Goal: Transaction & Acquisition: Book appointment/travel/reservation

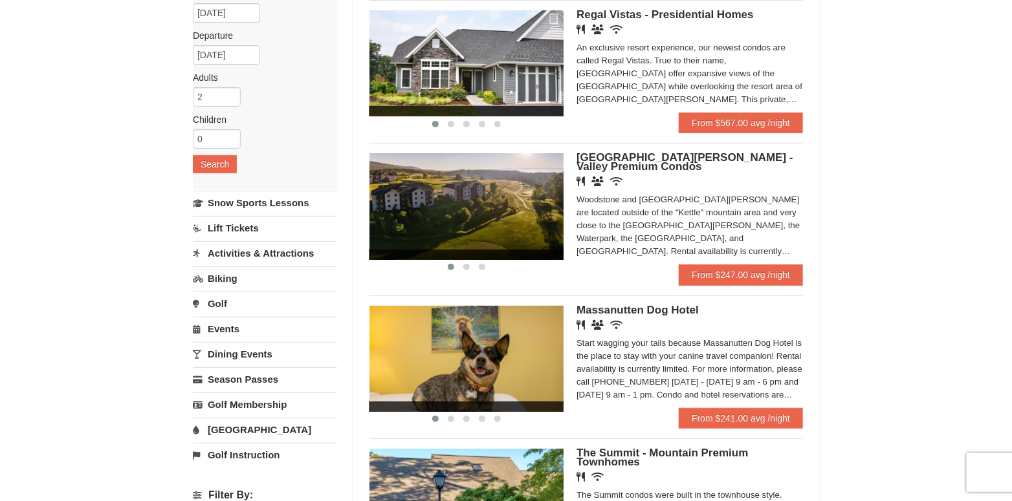
scroll to position [65, 0]
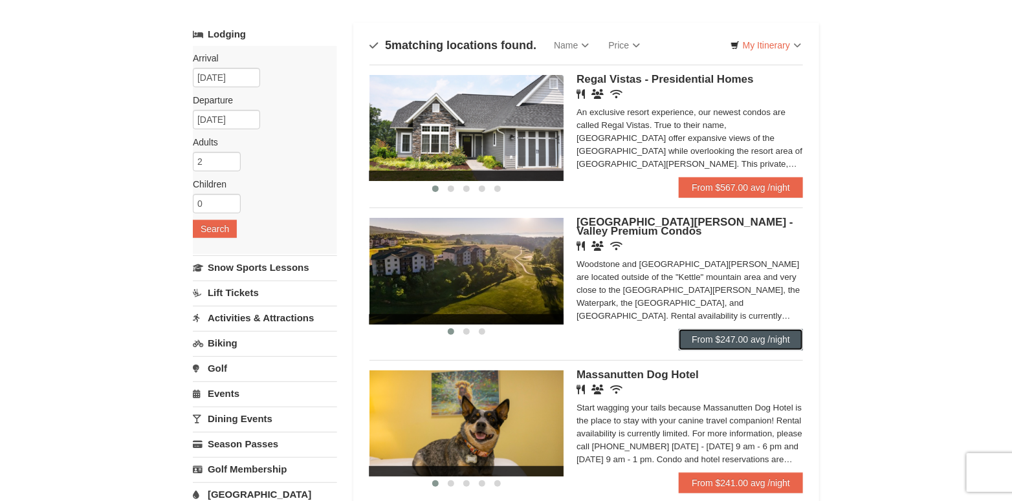
click at [758, 340] on link "From $247.00 avg /night" at bounding box center [740, 339] width 124 height 21
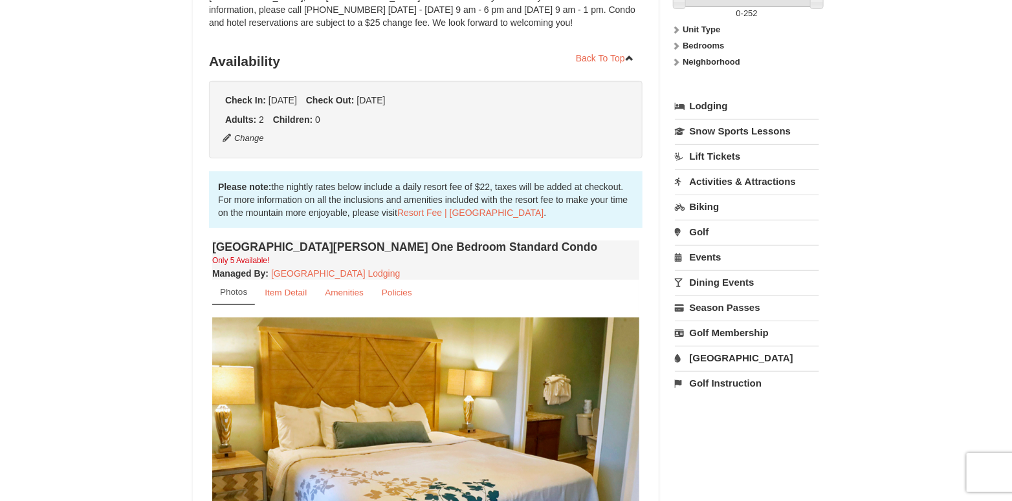
scroll to position [194, 0]
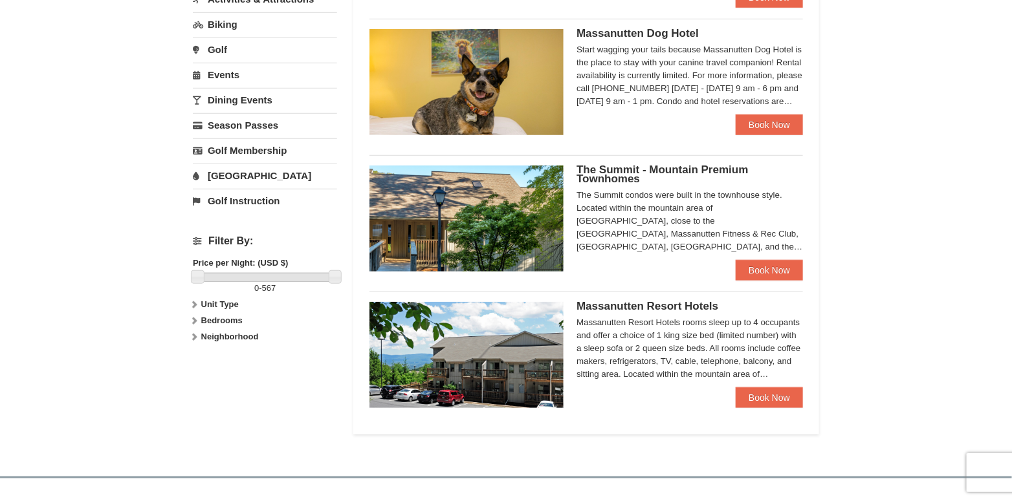
scroll to position [389, 0]
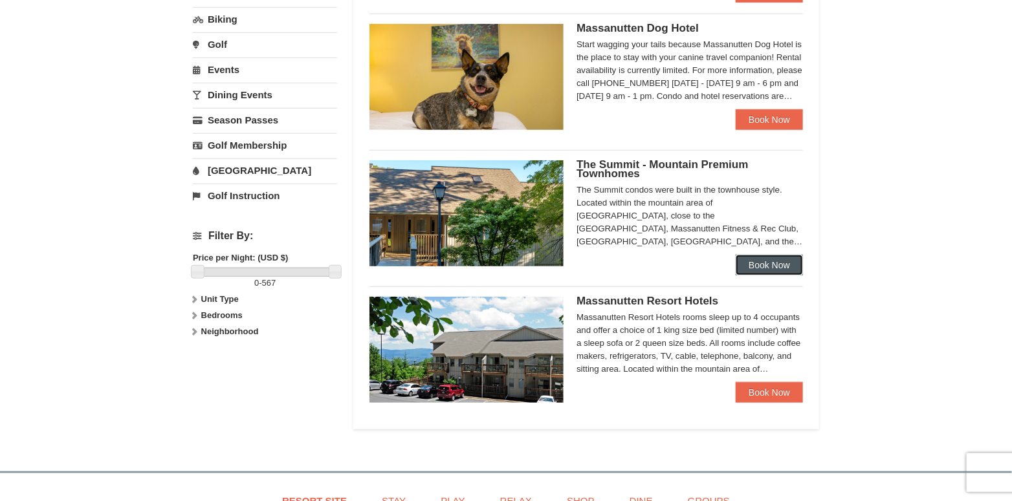
click at [767, 261] on link "Book Now" at bounding box center [768, 265] width 67 height 21
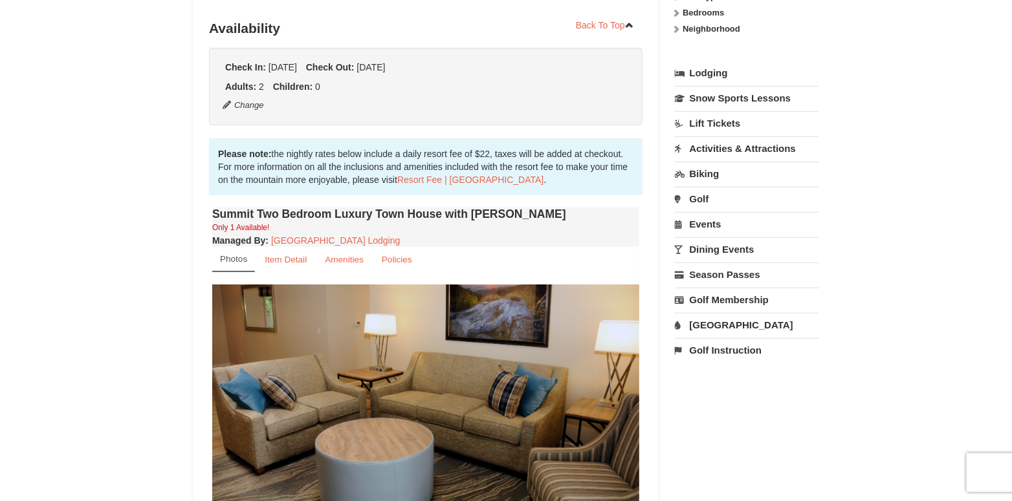
scroll to position [517, 0]
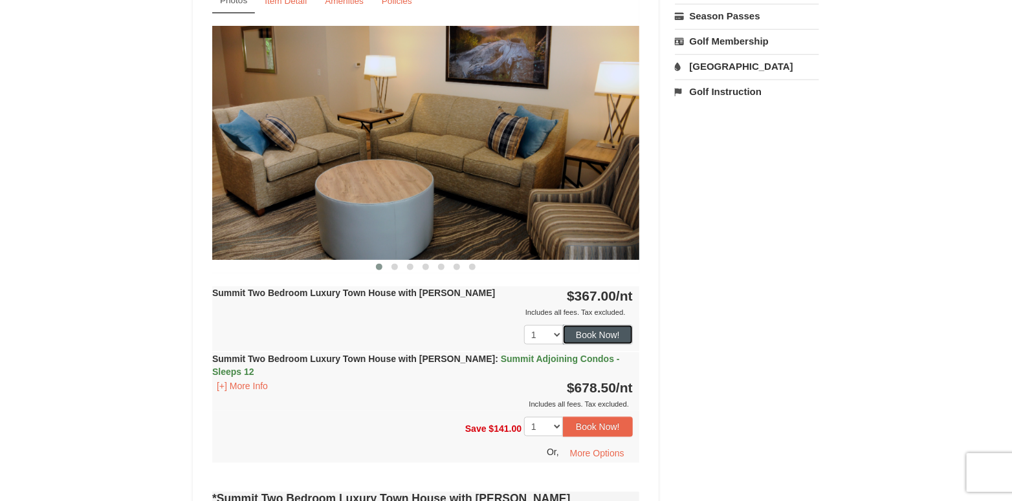
click at [598, 334] on button "Book Now!" at bounding box center [598, 334] width 70 height 19
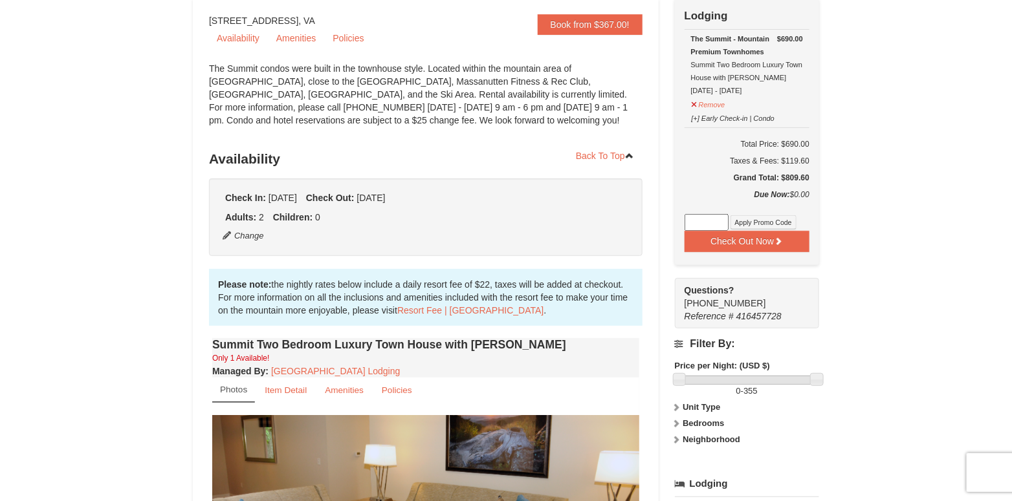
scroll to position [126, 0]
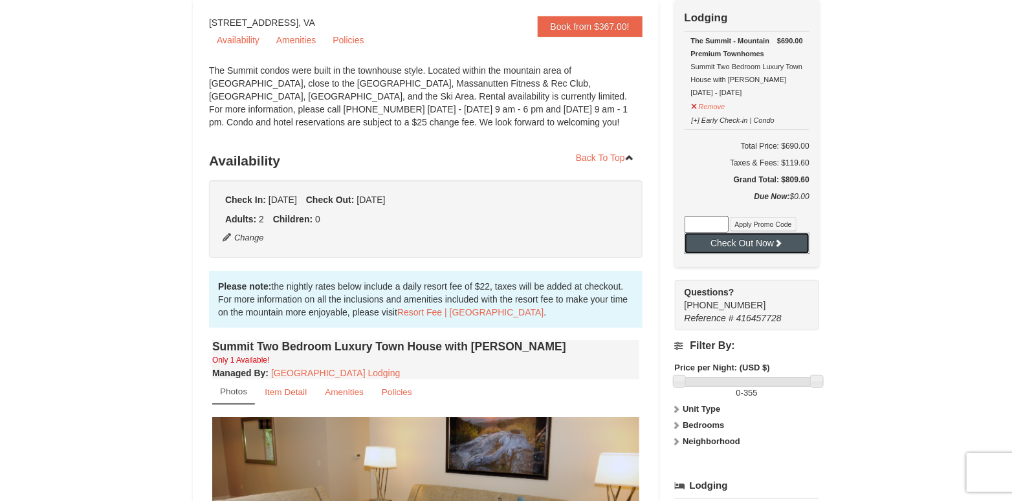
click at [745, 241] on button "Check Out Now" at bounding box center [746, 243] width 125 height 21
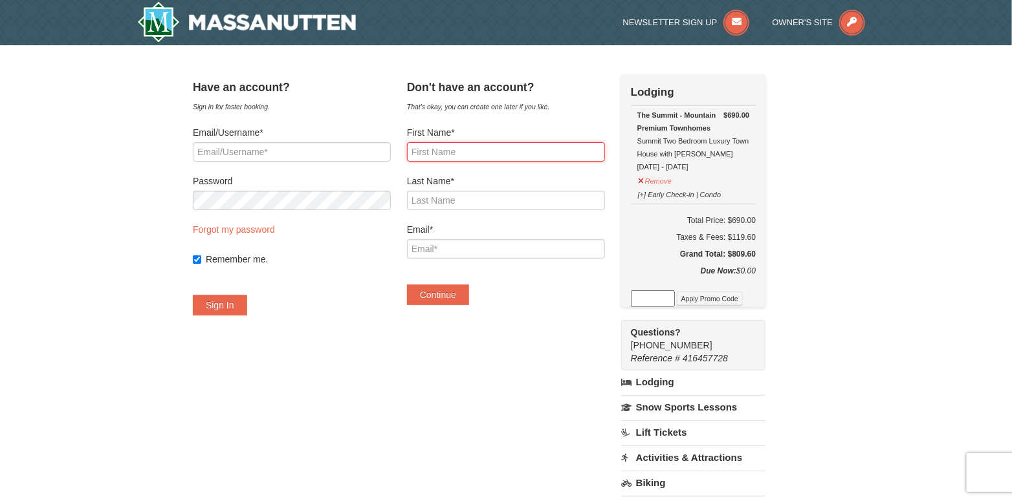
click at [488, 150] on input "First Name*" at bounding box center [506, 151] width 198 height 19
click at [472, 429] on div "Have an account? Sign in for faster booking. Email/Username* Password Forgot my…" at bounding box center [506, 379] width 626 height 610
click at [475, 146] on input "First Name*" at bounding box center [506, 151] width 198 height 19
type input "nichole"
click at [462, 188] on div "Last Name*" at bounding box center [506, 193] width 198 height 36
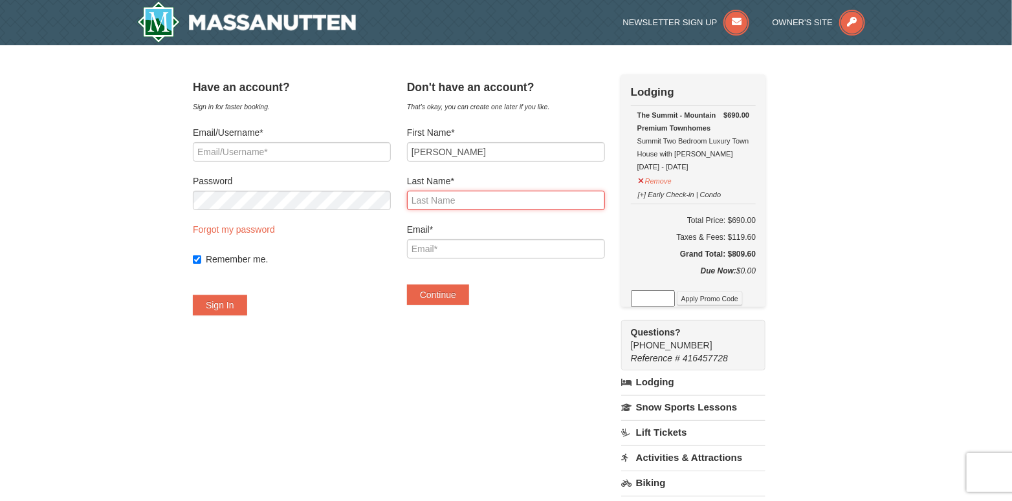
click at [465, 204] on input "Last Name*" at bounding box center [506, 200] width 198 height 19
type input "gilmore"
click at [473, 244] on input "Email*" at bounding box center [506, 248] width 198 height 19
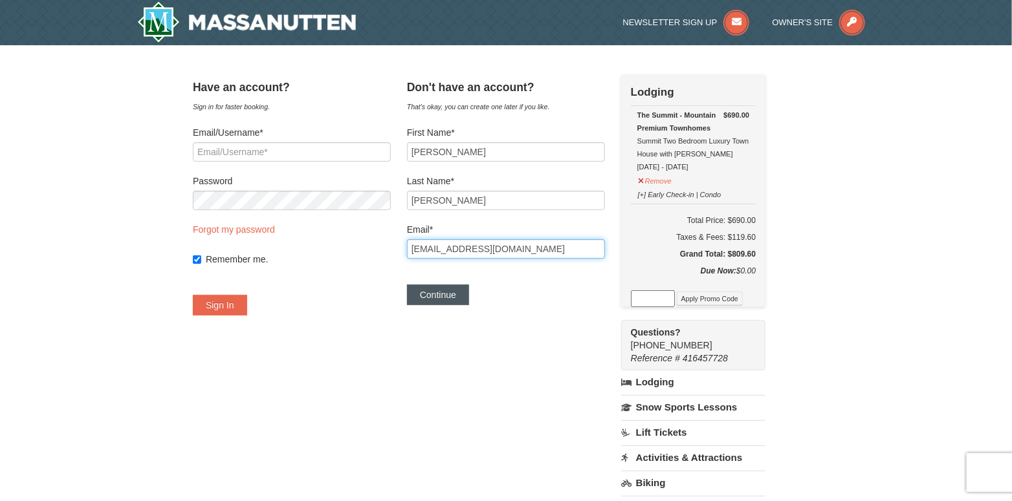
type input "nicholegilmore710@yahoo.com"
click at [449, 294] on button "Continue" at bounding box center [438, 295] width 62 height 21
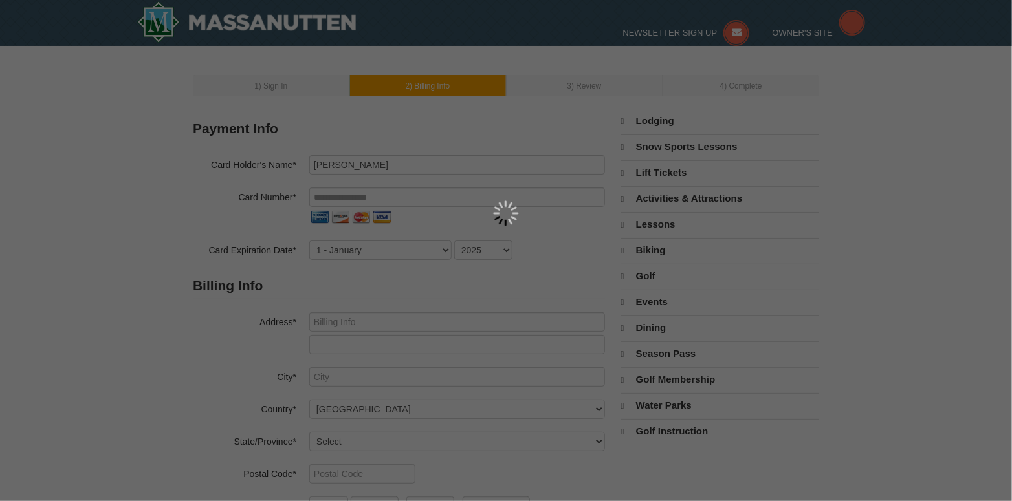
select select "10"
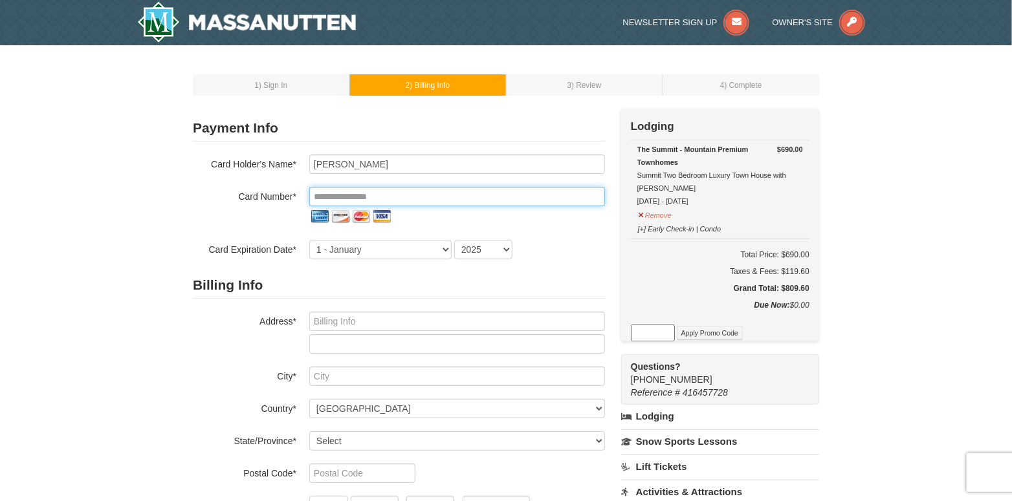
click at [319, 195] on input "tel" at bounding box center [457, 196] width 296 height 19
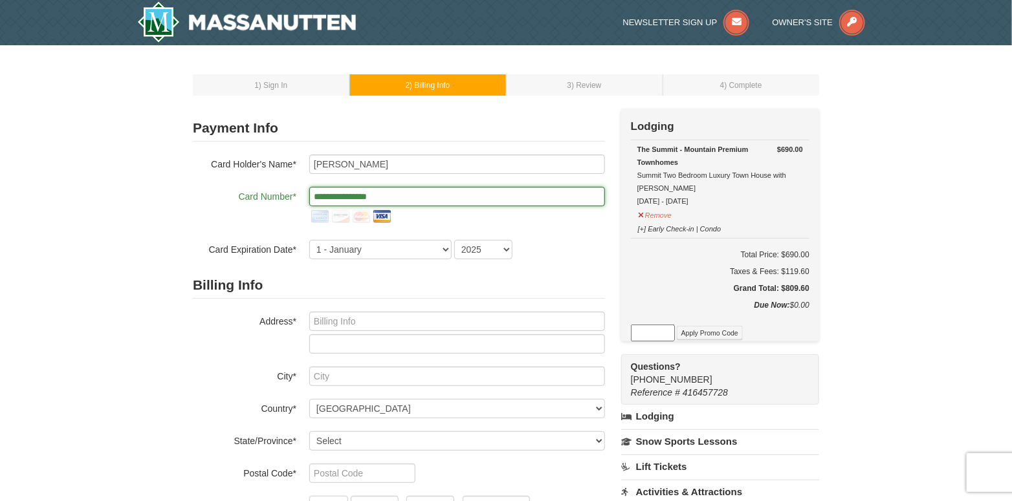
type input "**********"
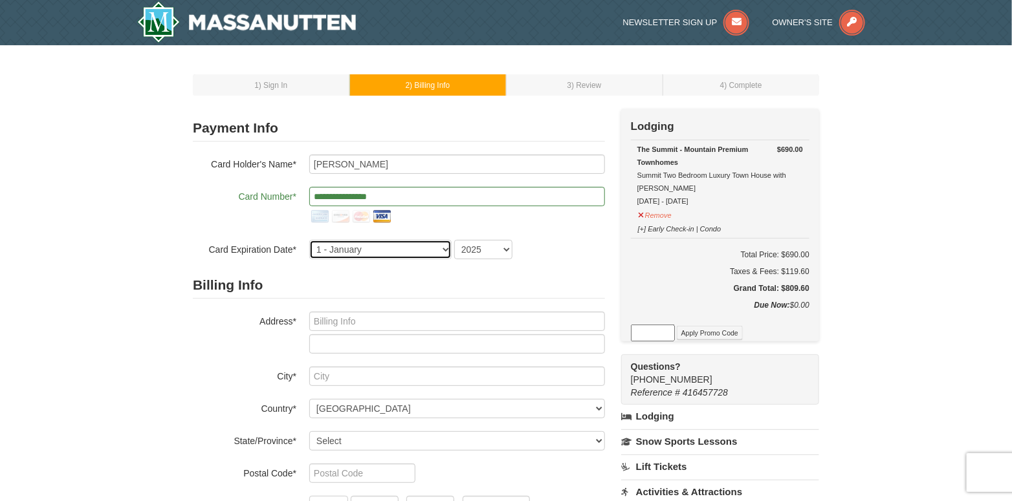
click at [367, 241] on select "1 - January 2 - February 3 - March 4 - April 5 - May 6 - June 7 - July 8 - Augu…" at bounding box center [380, 249] width 142 height 19
select select "9"
click at [309, 240] on select "1 - January 2 - February 3 - March 4 - April 5 - May 6 - June 7 - July 8 - Augu…" at bounding box center [380, 249] width 142 height 19
click at [484, 245] on select "2025 2026 2027 2028 2029 2030 2031 2032 2033 2034" at bounding box center [483, 249] width 58 height 19
select select "2027"
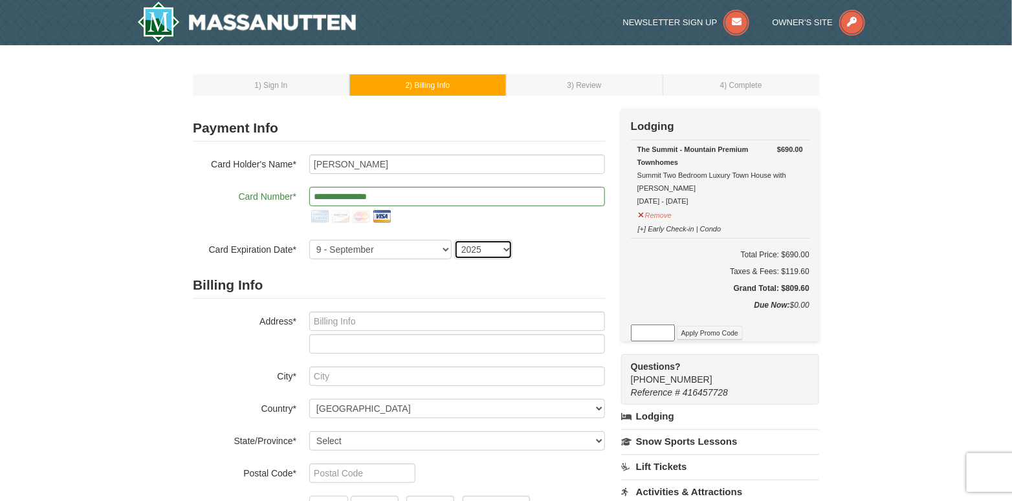
click at [454, 240] on select "2025 2026 2027 2028 2029 2030 2031 2032 2033 2034" at bounding box center [483, 249] width 58 height 19
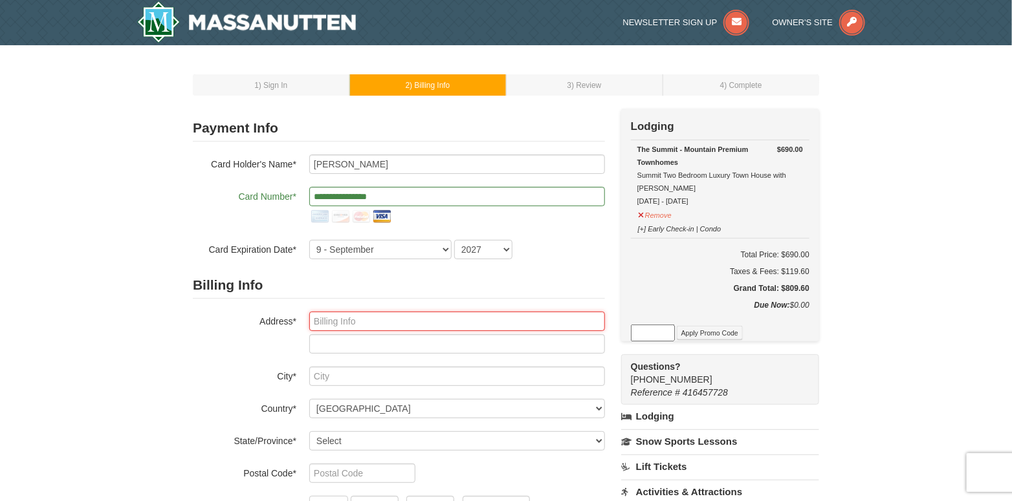
click at [385, 320] on input "text" at bounding box center [457, 321] width 296 height 19
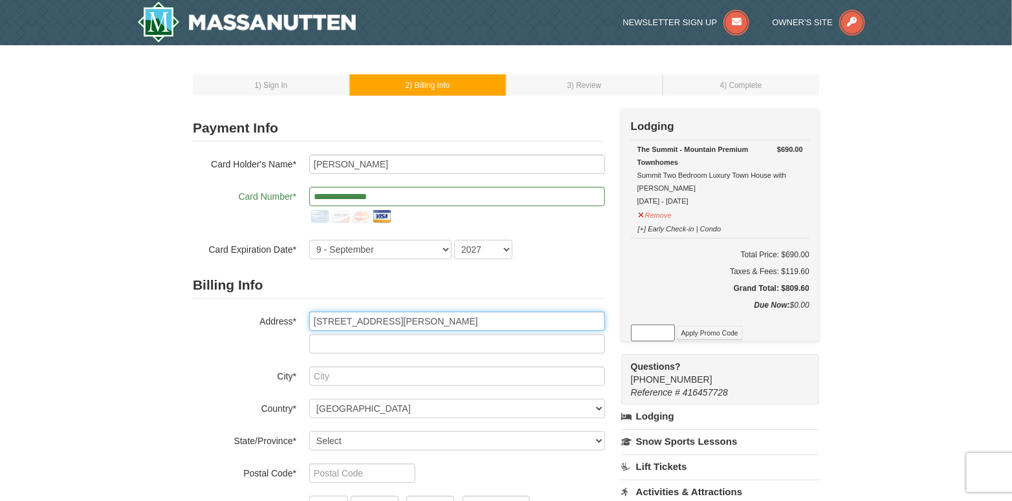
type input "6913 allison st"
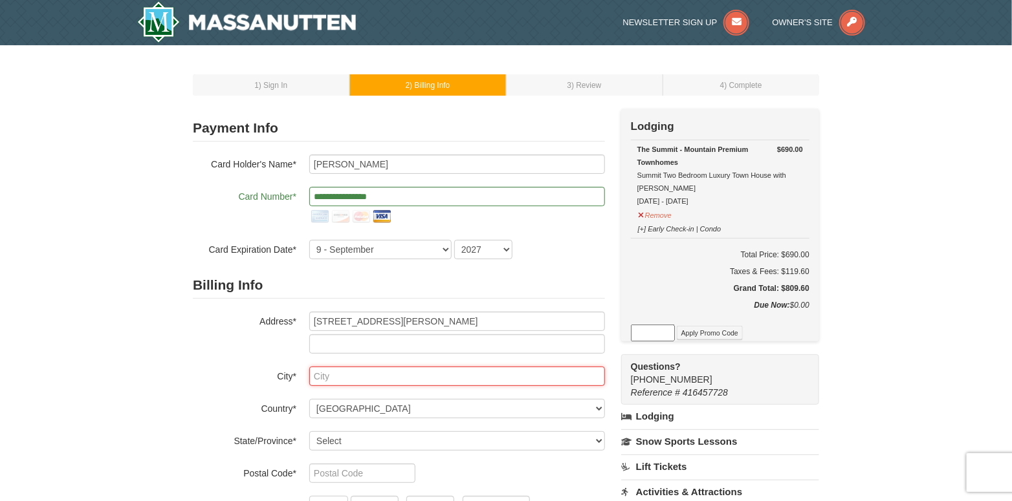
click at [371, 372] on input "text" at bounding box center [457, 376] width 296 height 19
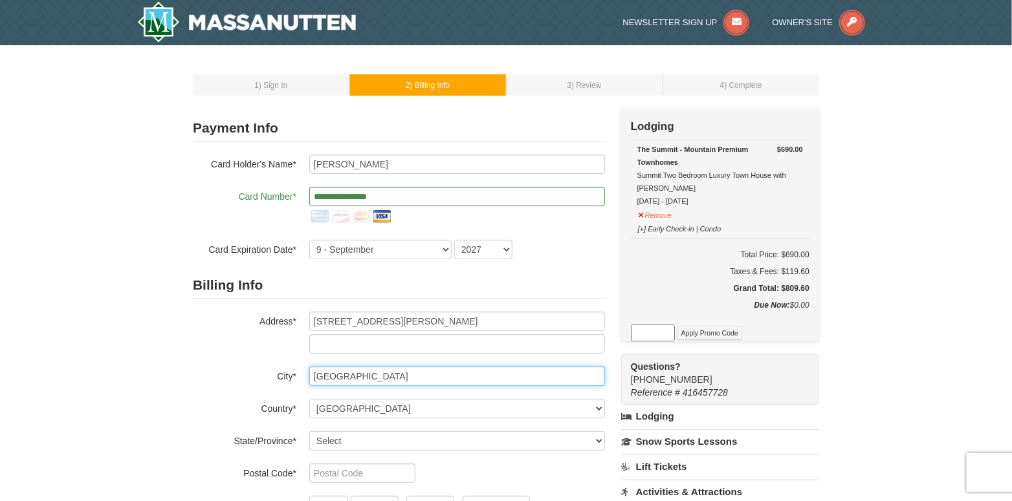
type input "hyattsville"
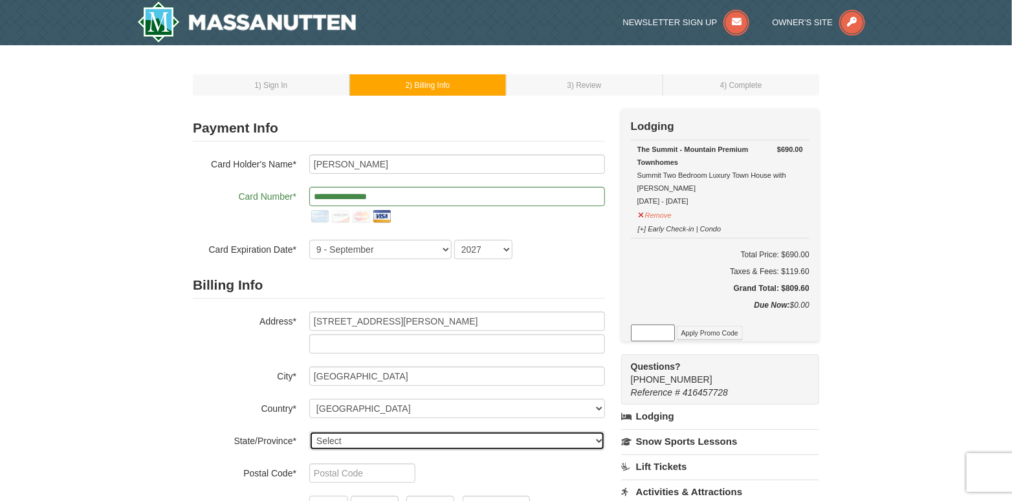
click at [371, 439] on select "Select Alabama Alaska American Samoa Arizona Arkansas California Colorado Conne…" at bounding box center [457, 440] width 296 height 19
select select "MD"
click at [309, 431] on select "Select Alabama Alaska American Samoa Arizona Arkansas California Colorado Conne…" at bounding box center [457, 440] width 296 height 19
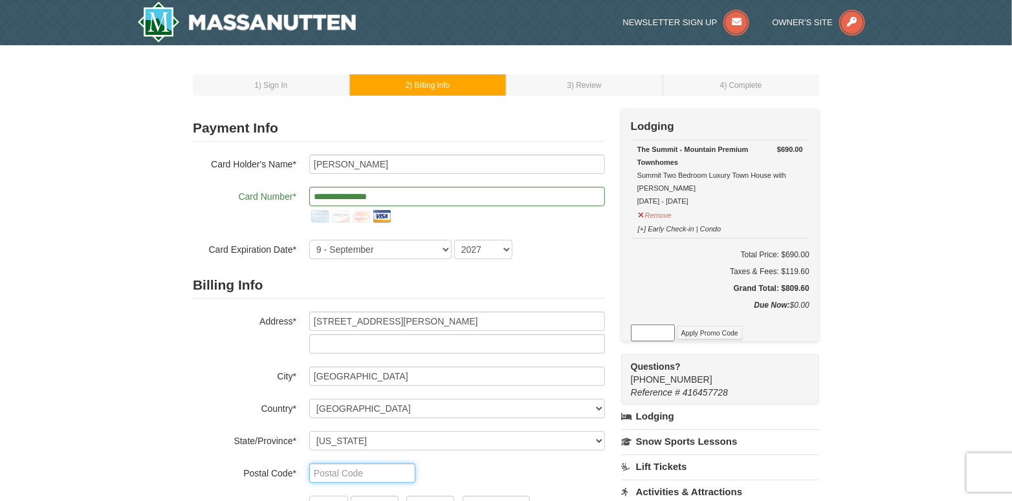
click at [372, 473] on input "text" at bounding box center [362, 473] width 106 height 19
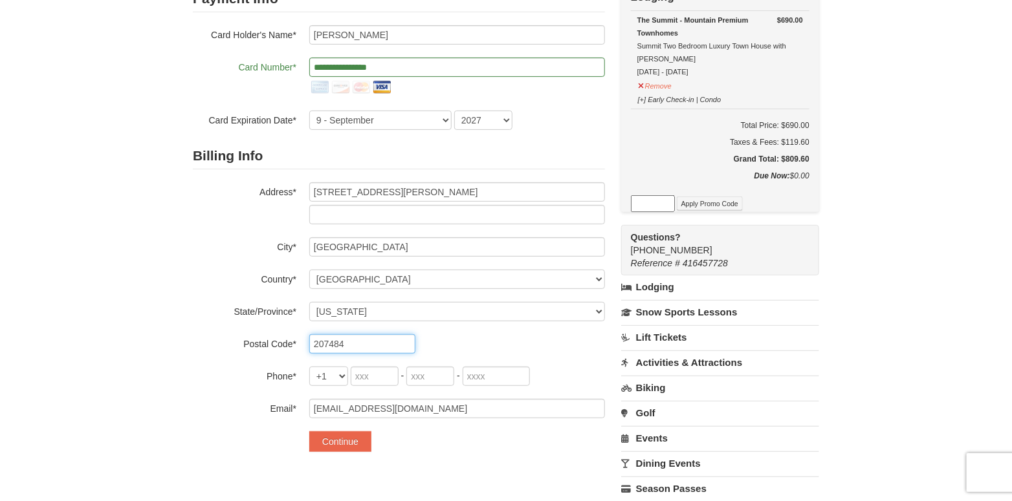
type input "207484"
click at [362, 377] on input "tel" at bounding box center [375, 376] width 48 height 19
type input "202"
click at [423, 372] on input "tel" at bounding box center [430, 376] width 48 height 19
type input "394"
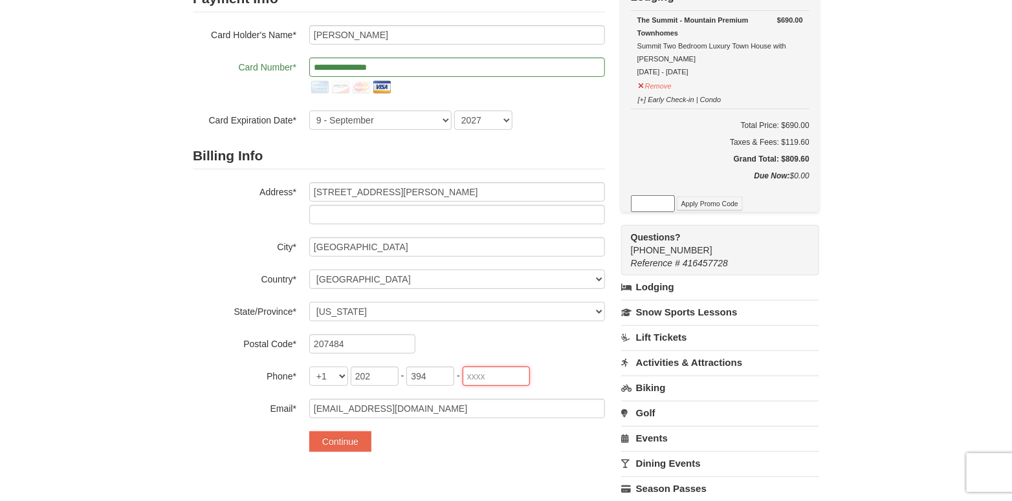
drag, startPoint x: 510, startPoint y: 371, endPoint x: 479, endPoint y: 384, distance: 33.0
click at [510, 371] on input "tel" at bounding box center [495, 376] width 67 height 19
type input "4496"
click at [354, 438] on button "Continue" at bounding box center [340, 441] width 62 height 21
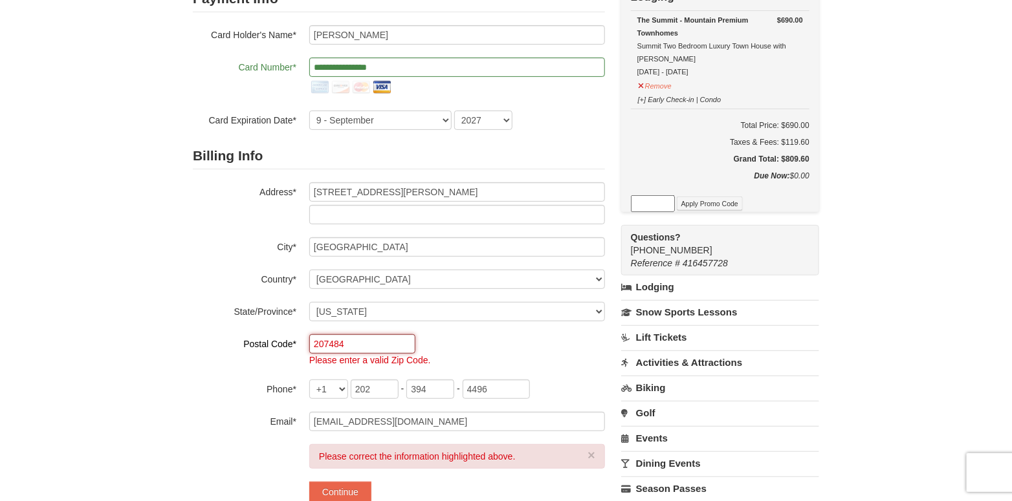
click at [379, 346] on input "207484" at bounding box center [362, 343] width 106 height 19
type input "20784"
click at [240, 389] on label "Phone*" at bounding box center [244, 388] width 103 height 16
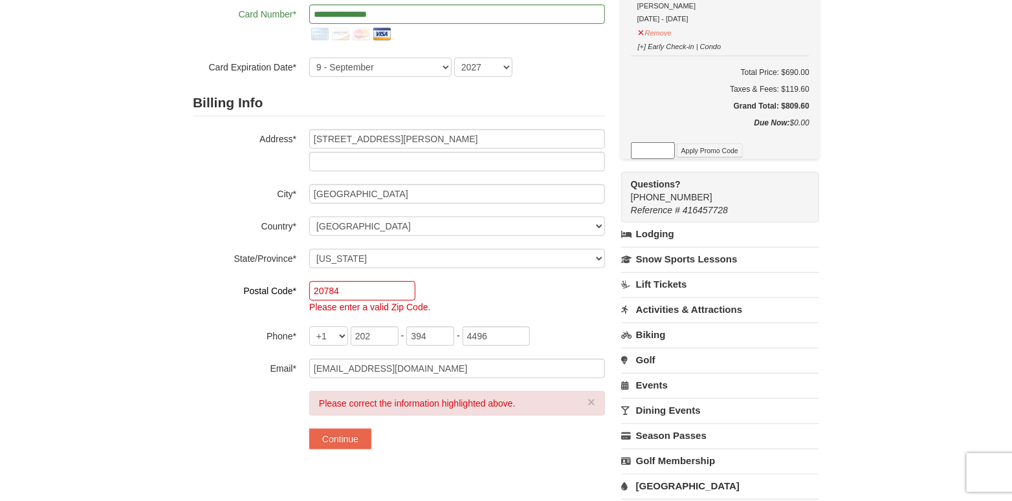
scroll to position [323, 0]
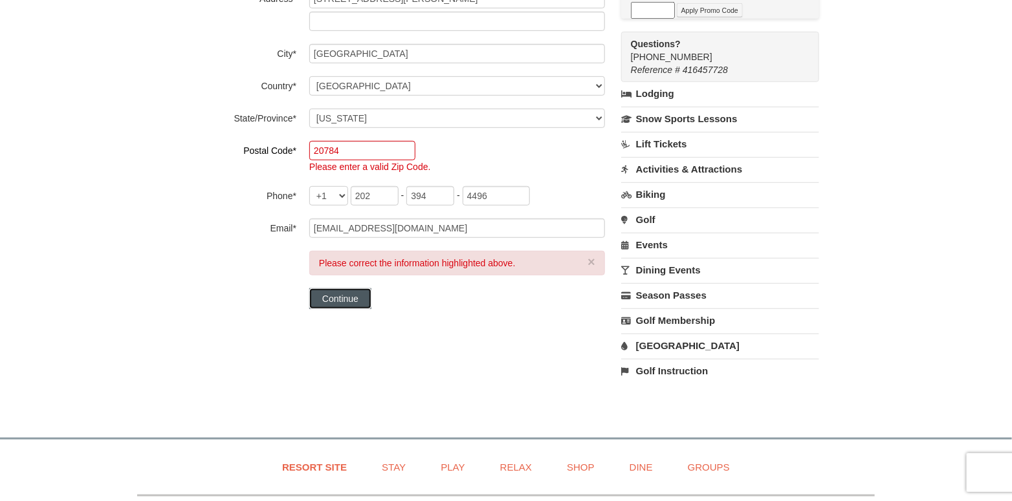
click at [350, 297] on button "Continue" at bounding box center [340, 298] width 62 height 21
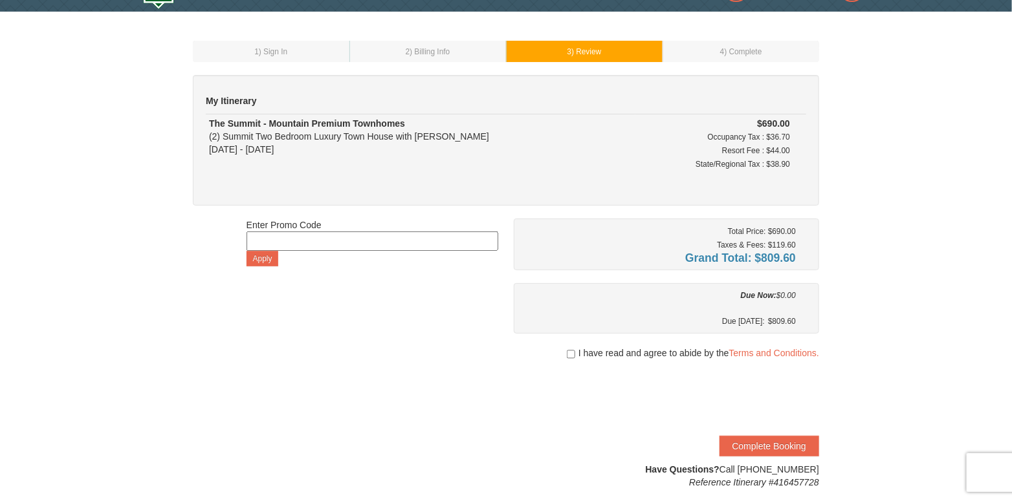
scroll to position [65, 0]
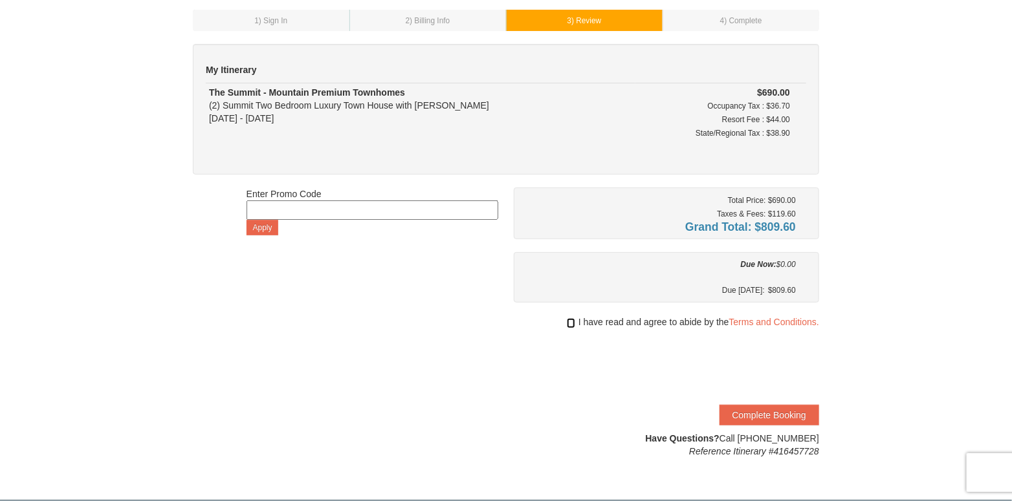
click at [572, 318] on input "checkbox" at bounding box center [571, 323] width 8 height 10
checkbox input "true"
click at [781, 406] on button "Complete Booking" at bounding box center [769, 415] width 100 height 21
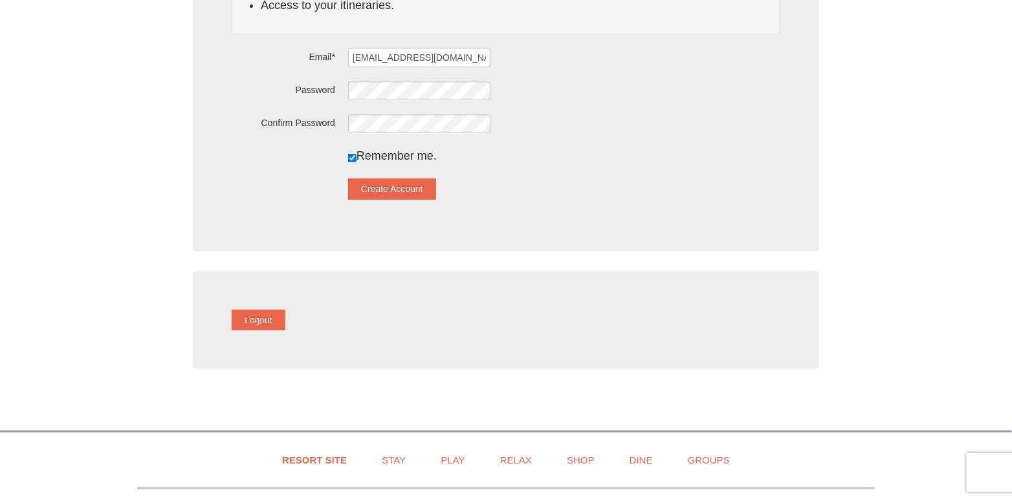
scroll to position [323, 0]
